Goal: Information Seeking & Learning: Learn about a topic

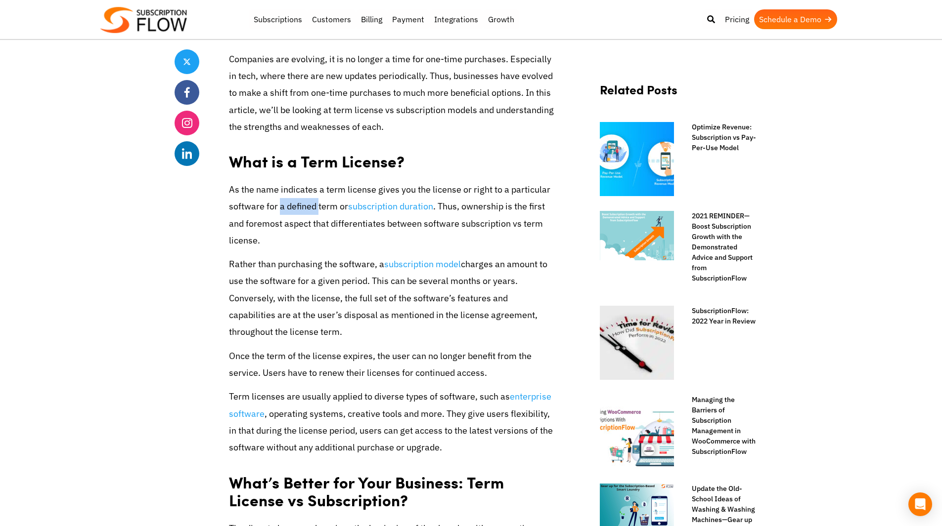
drag, startPoint x: 280, startPoint y: 211, endPoint x: 316, endPoint y: 209, distance: 36.1
click at [316, 209] on p "As the name indicates a term license gives you the license or right to a partic…" at bounding box center [392, 215] width 326 height 68
drag, startPoint x: 249, startPoint y: 200, endPoint x: 315, endPoint y: 208, distance: 66.2
click at [315, 208] on p "As the name indicates a term license gives you the license or right to a partic…" at bounding box center [392, 215] width 326 height 68
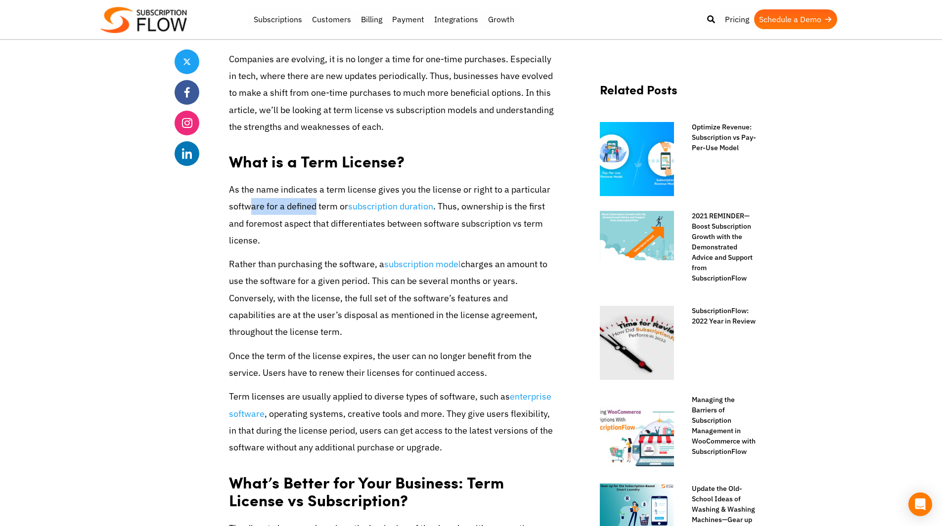
click at [315, 208] on p "As the name indicates a term license gives you the license or right to a partic…" at bounding box center [392, 215] width 326 height 68
drag, startPoint x: 264, startPoint y: 207, endPoint x: 330, endPoint y: 210, distance: 66.3
click at [330, 210] on p "As the name indicates a term license gives you the license or right to a partic…" at bounding box center [392, 215] width 326 height 68
drag, startPoint x: 285, startPoint y: 210, endPoint x: 343, endPoint y: 213, distance: 57.9
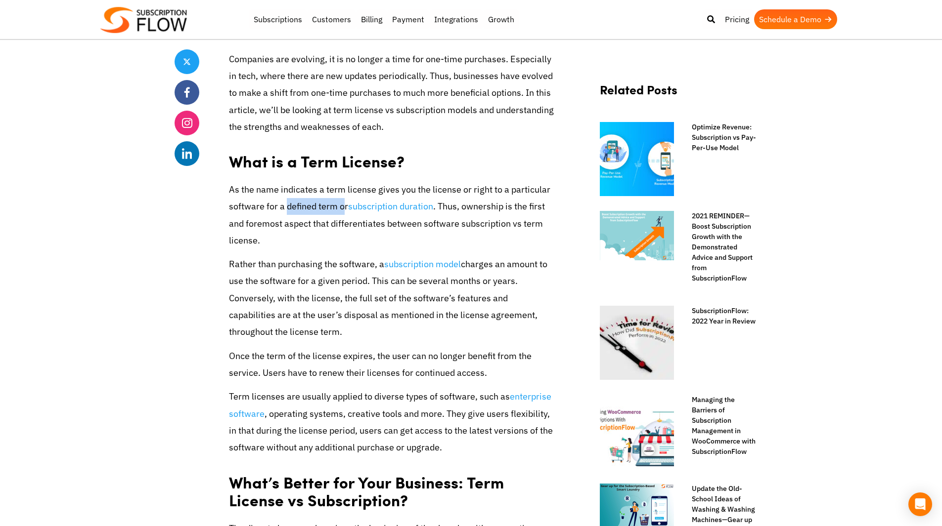
click at [343, 213] on p "As the name indicates a term license gives you the license or right to a partic…" at bounding box center [392, 215] width 326 height 68
drag, startPoint x: 275, startPoint y: 210, endPoint x: 335, endPoint y: 212, distance: 59.8
click at [335, 212] on p "As the name indicates a term license gives you the license or right to a partic…" at bounding box center [392, 215] width 326 height 68
click at [262, 215] on p "As the name indicates a term license gives you the license or right to a partic…" at bounding box center [392, 215] width 326 height 68
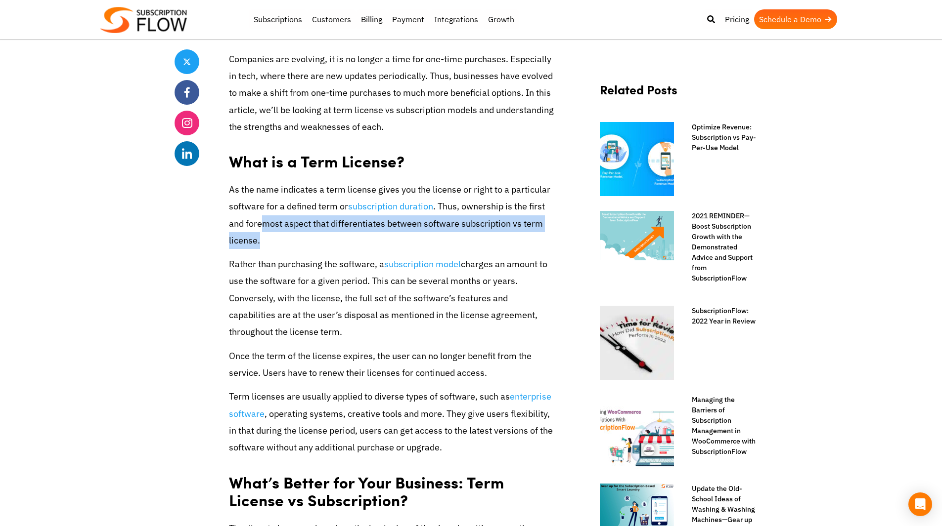
drag, startPoint x: 264, startPoint y: 227, endPoint x: 364, endPoint y: 239, distance: 100.0
click at [364, 239] on p "As the name indicates a term license gives you the license or right to a partic…" at bounding box center [392, 215] width 326 height 68
drag, startPoint x: 294, startPoint y: 230, endPoint x: 350, endPoint y: 227, distance: 56.5
click at [350, 227] on p "As the name indicates a term license gives you the license or right to a partic…" at bounding box center [392, 215] width 326 height 68
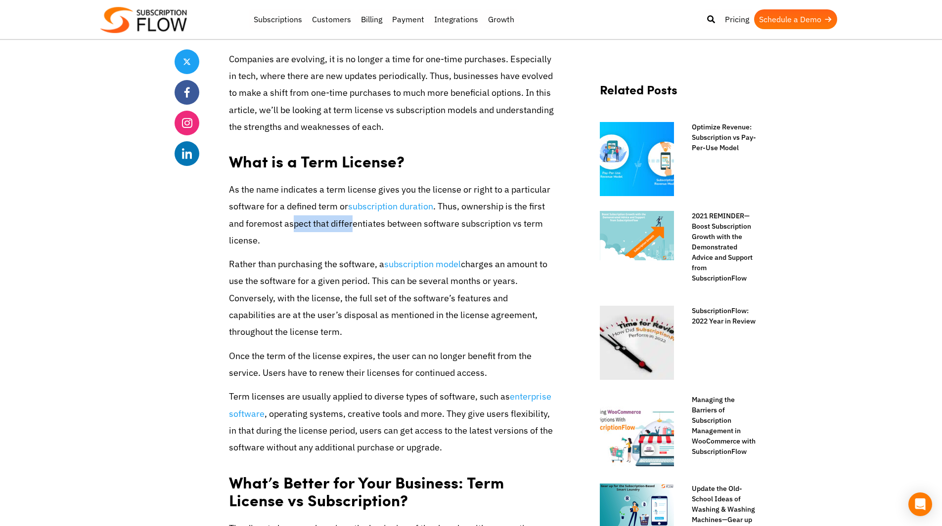
click at [350, 227] on p "As the name indicates a term license gives you the license or right to a partic…" at bounding box center [392, 215] width 326 height 68
drag, startPoint x: 296, startPoint y: 223, endPoint x: 368, endPoint y: 227, distance: 71.8
click at [368, 227] on p "As the name indicates a term license gives you the license or right to a partic…" at bounding box center [392, 215] width 326 height 68
click at [309, 237] on p "As the name indicates a term license gives you the license or right to a partic…" at bounding box center [392, 215] width 326 height 68
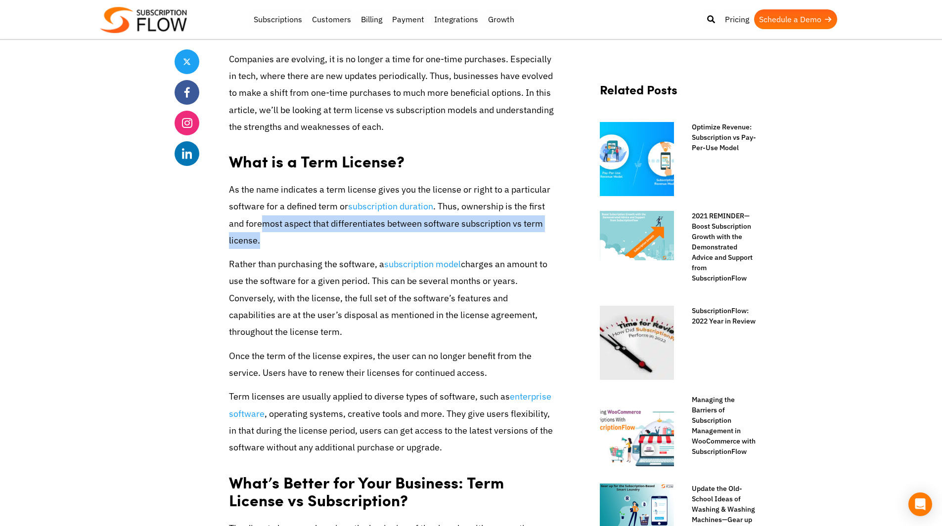
drag, startPoint x: 260, startPoint y: 227, endPoint x: 434, endPoint y: 237, distance: 174.8
click at [434, 237] on p "As the name indicates a term license gives you the license or right to a partic…" at bounding box center [392, 215] width 326 height 68
drag, startPoint x: 374, startPoint y: 227, endPoint x: 454, endPoint y: 232, distance: 80.2
click at [454, 232] on p "As the name indicates a term license gives you the license or right to a partic…" at bounding box center [392, 215] width 326 height 68
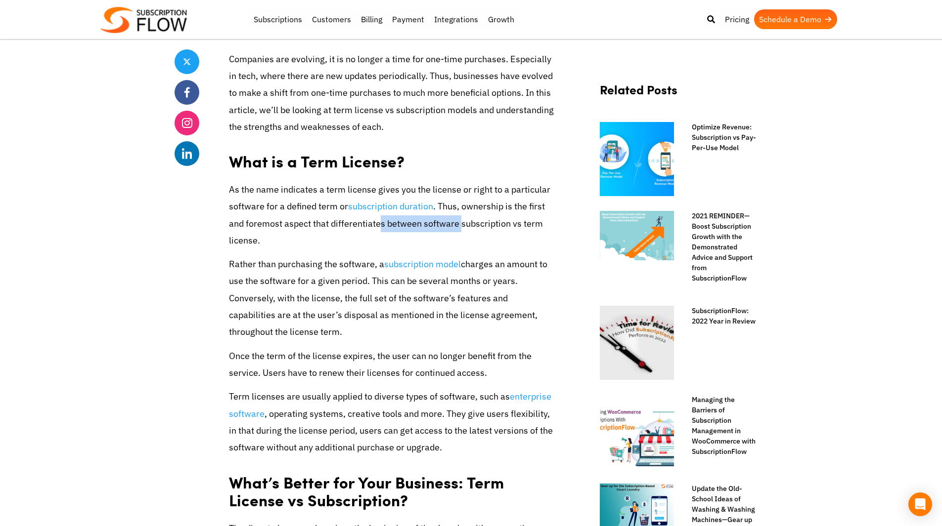
click at [454, 232] on p "As the name indicates a term license gives you the license or right to a partic…" at bounding box center [392, 215] width 326 height 68
click at [332, 241] on p "As the name indicates a term license gives you the license or right to a partic…" at bounding box center [392, 215] width 326 height 68
drag, startPoint x: 303, startPoint y: 258, endPoint x: 370, endPoint y: 266, distance: 67.3
click at [370, 266] on p "Rather than purchasing the software, a subscription model charges an amount to …" at bounding box center [392, 298] width 326 height 85
click at [300, 265] on p "Rather than purchasing the software, a subscription model charges an amount to …" at bounding box center [392, 298] width 326 height 85
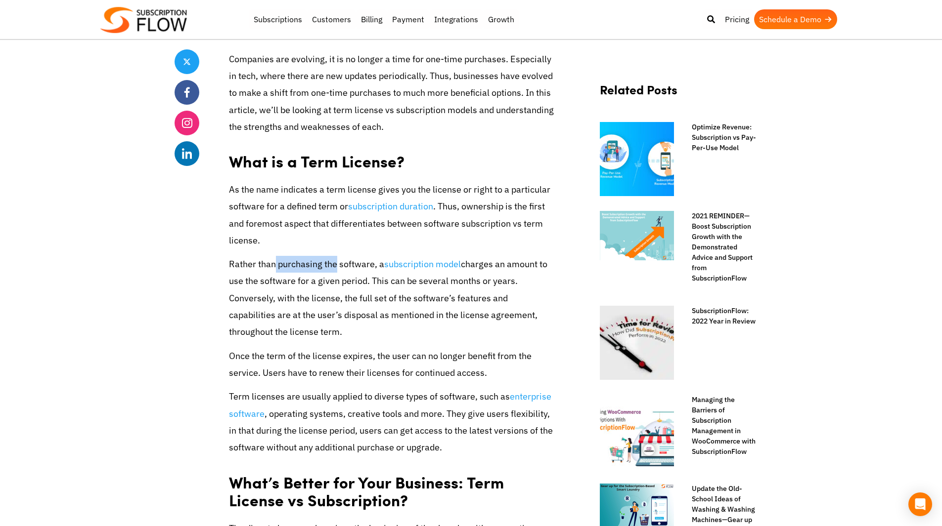
drag, startPoint x: 275, startPoint y: 264, endPoint x: 335, endPoint y: 270, distance: 60.1
click at [335, 270] on p "Rather than purchasing the software, a subscription model charges an amount to …" at bounding box center [392, 298] width 326 height 85
drag, startPoint x: 284, startPoint y: 267, endPoint x: 358, endPoint y: 271, distance: 74.2
click at [358, 271] on p "Rather than purchasing the software, a subscription model charges an amount to …" at bounding box center [392, 298] width 326 height 85
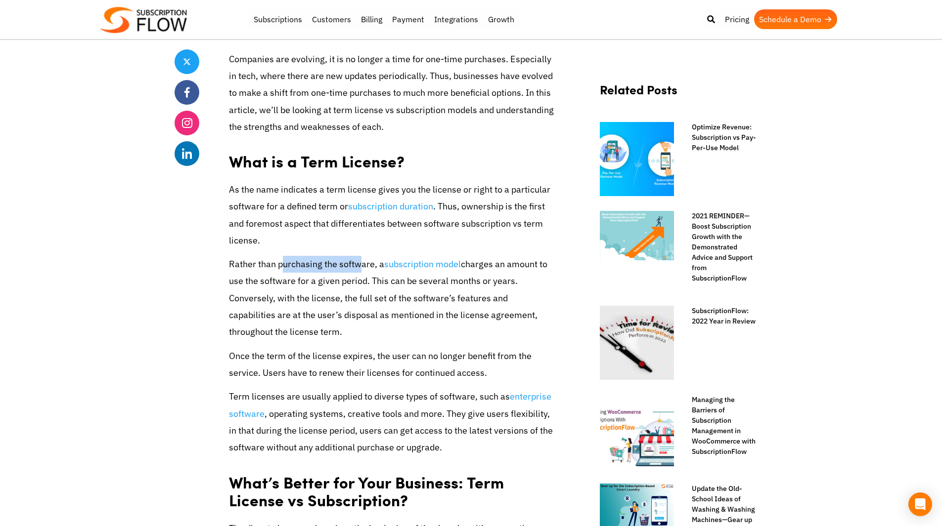
click at [358, 271] on p "Rather than purchasing the software, a subscription model charges an amount to …" at bounding box center [392, 298] width 326 height 85
drag, startPoint x: 264, startPoint y: 262, endPoint x: 322, endPoint y: 268, distance: 58.1
click at [322, 268] on p "Rather than purchasing the software, a subscription model charges an amount to …" at bounding box center [392, 298] width 326 height 85
drag, startPoint x: 273, startPoint y: 267, endPoint x: 328, endPoint y: 270, distance: 54.4
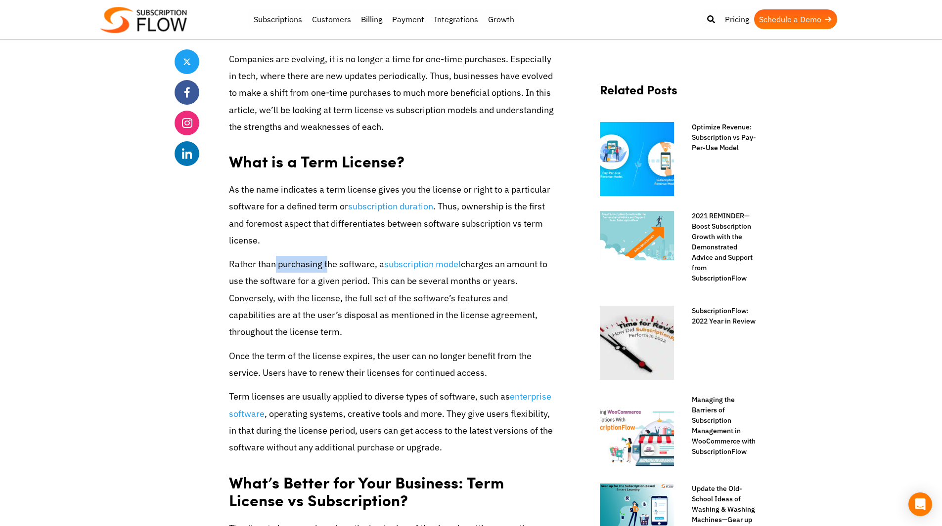
click at [328, 270] on p "Rather than purchasing the software, a subscription model charges an amount to …" at bounding box center [392, 298] width 326 height 85
drag, startPoint x: 286, startPoint y: 269, endPoint x: 317, endPoint y: 269, distance: 30.6
click at [317, 269] on p "Rather than purchasing the software, a subscription model charges an amount to …" at bounding box center [392, 298] width 326 height 85
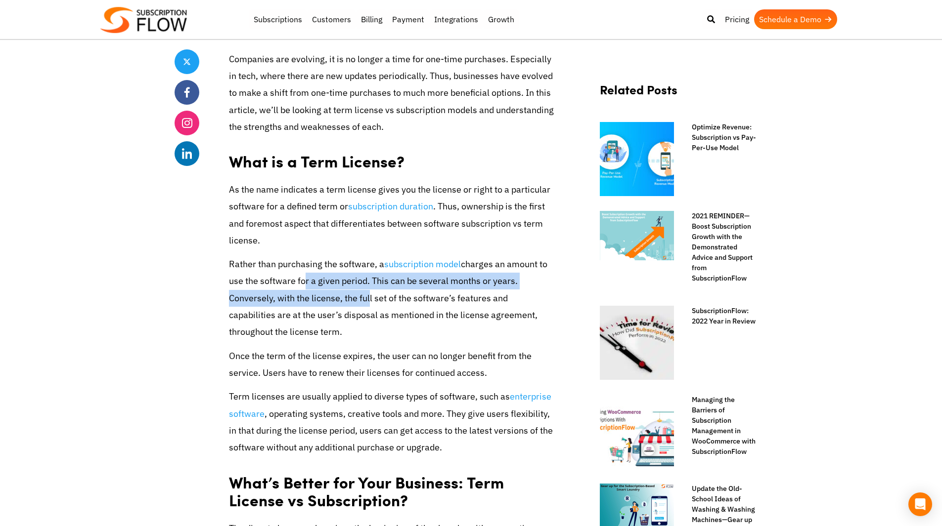
drag, startPoint x: 299, startPoint y: 290, endPoint x: 365, endPoint y: 294, distance: 66.3
click at [365, 294] on p "Rather than purchasing the software, a subscription model charges an amount to …" at bounding box center [392, 298] width 326 height 85
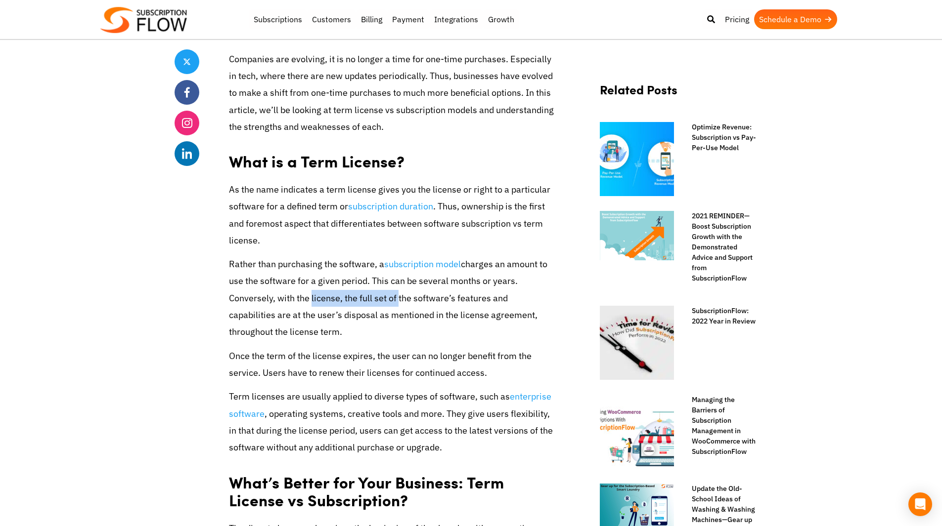
drag, startPoint x: 308, startPoint y: 293, endPoint x: 393, endPoint y: 298, distance: 84.7
click at [393, 298] on p "Rather than purchasing the software, a subscription model charges an amount to …" at bounding box center [392, 298] width 326 height 85
drag, startPoint x: 312, startPoint y: 295, endPoint x: 434, endPoint y: 297, distance: 122.6
click at [434, 297] on p "Rather than purchasing the software, a subscription model charges an amount to …" at bounding box center [392, 298] width 326 height 85
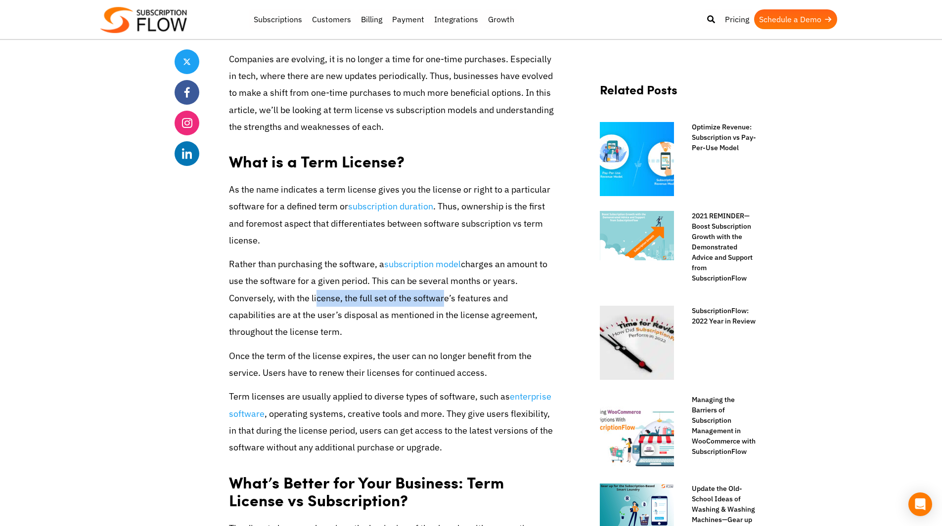
click at [434, 297] on p "Rather than purchasing the software, a subscription model charges an amount to …" at bounding box center [392, 298] width 326 height 85
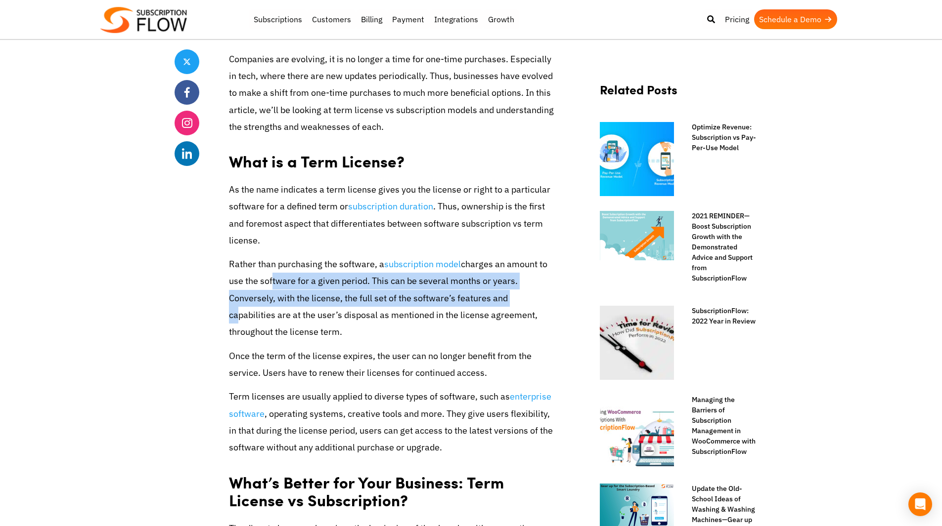
drag, startPoint x: 270, startPoint y: 290, endPoint x: 508, endPoint y: 302, distance: 238.0
click at [508, 302] on p "Rather than purchasing the software, a subscription model charges an amount to …" at bounding box center [392, 298] width 326 height 85
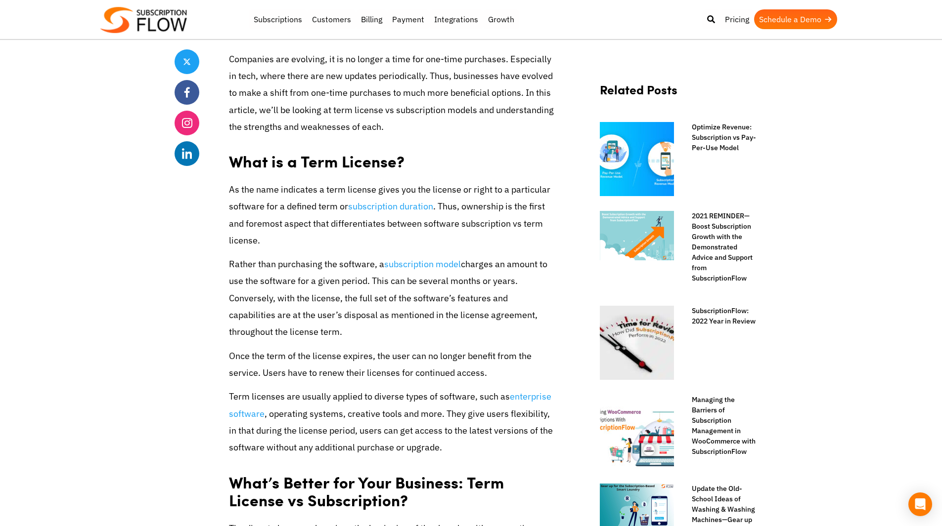
click at [439, 315] on p "Rather than purchasing the software, a subscription model charges an amount to …" at bounding box center [392, 298] width 326 height 85
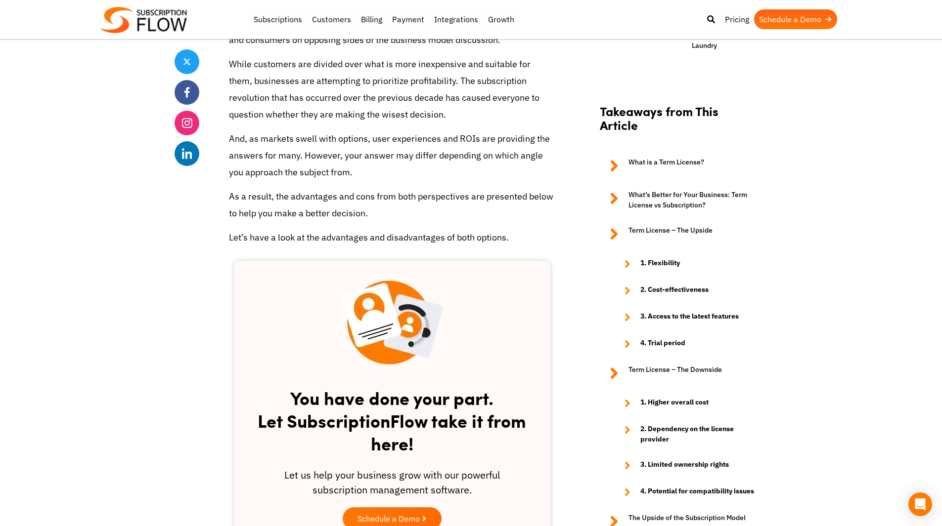
scroll to position [939, 0]
